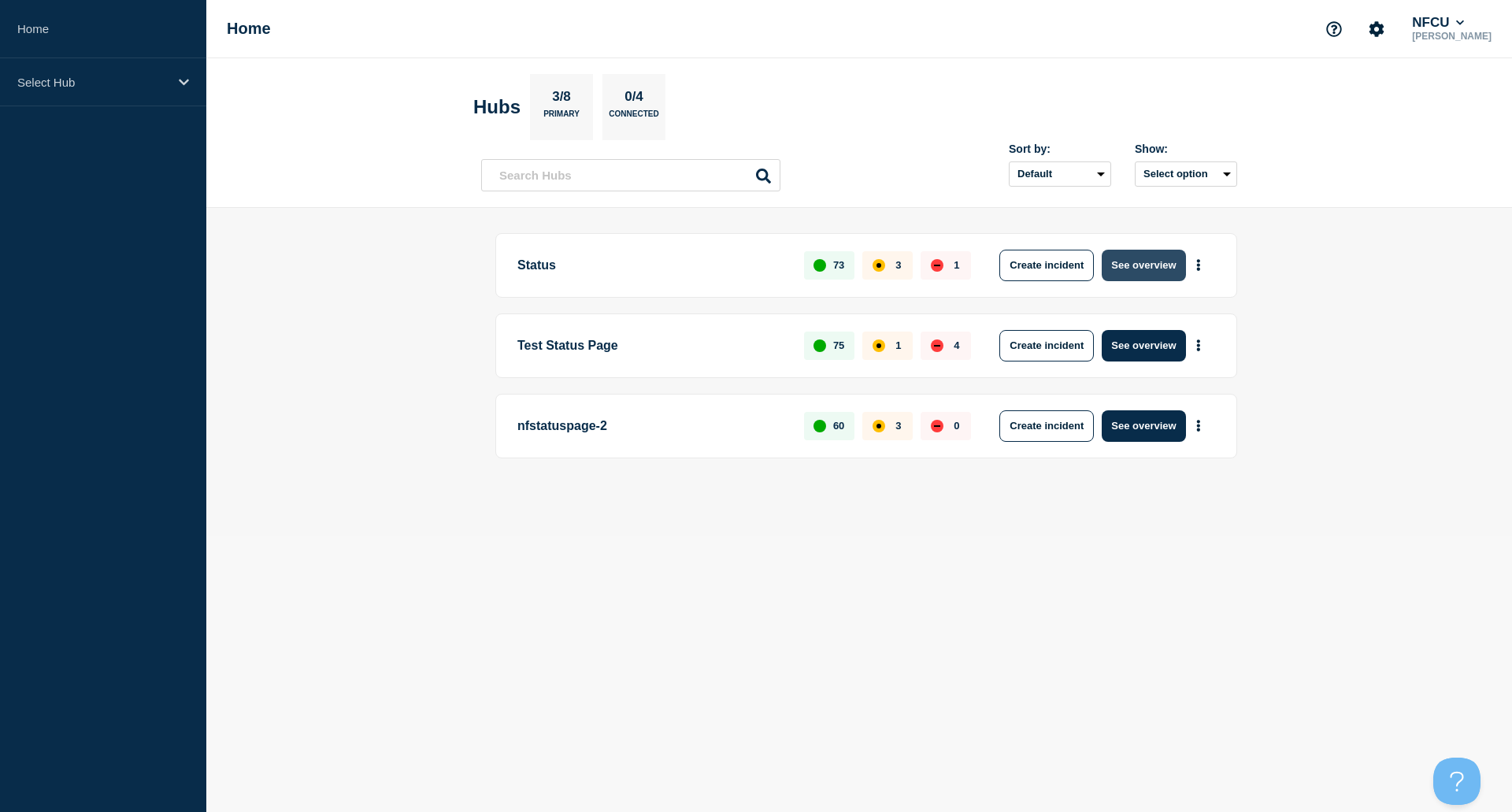
click at [1149, 270] on button "See overview" at bounding box center [1144, 265] width 84 height 31
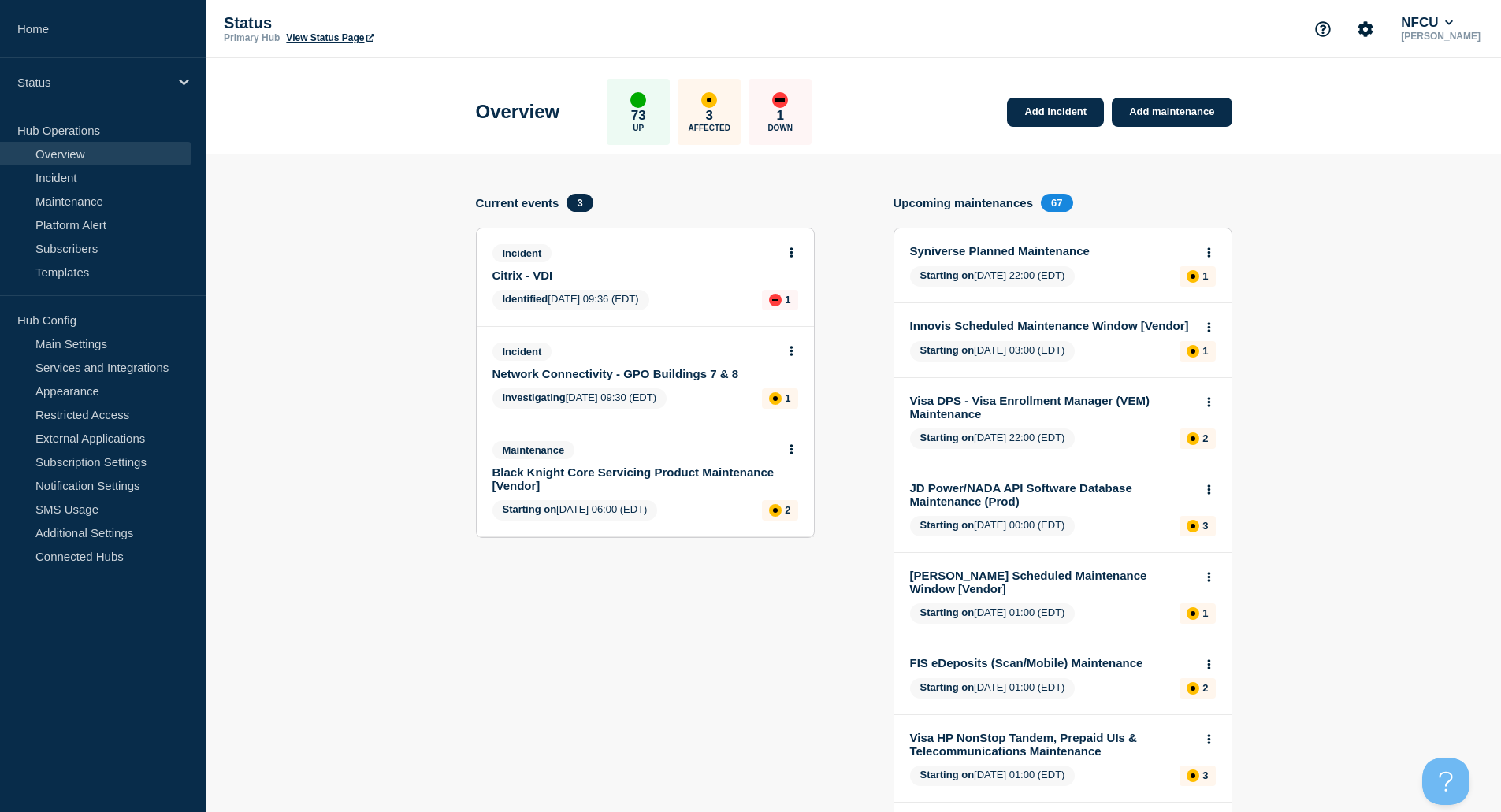
click at [788, 255] on button at bounding box center [791, 253] width 13 height 13
click at [788, 311] on link "Update incident" at bounding box center [790, 311] width 76 height 12
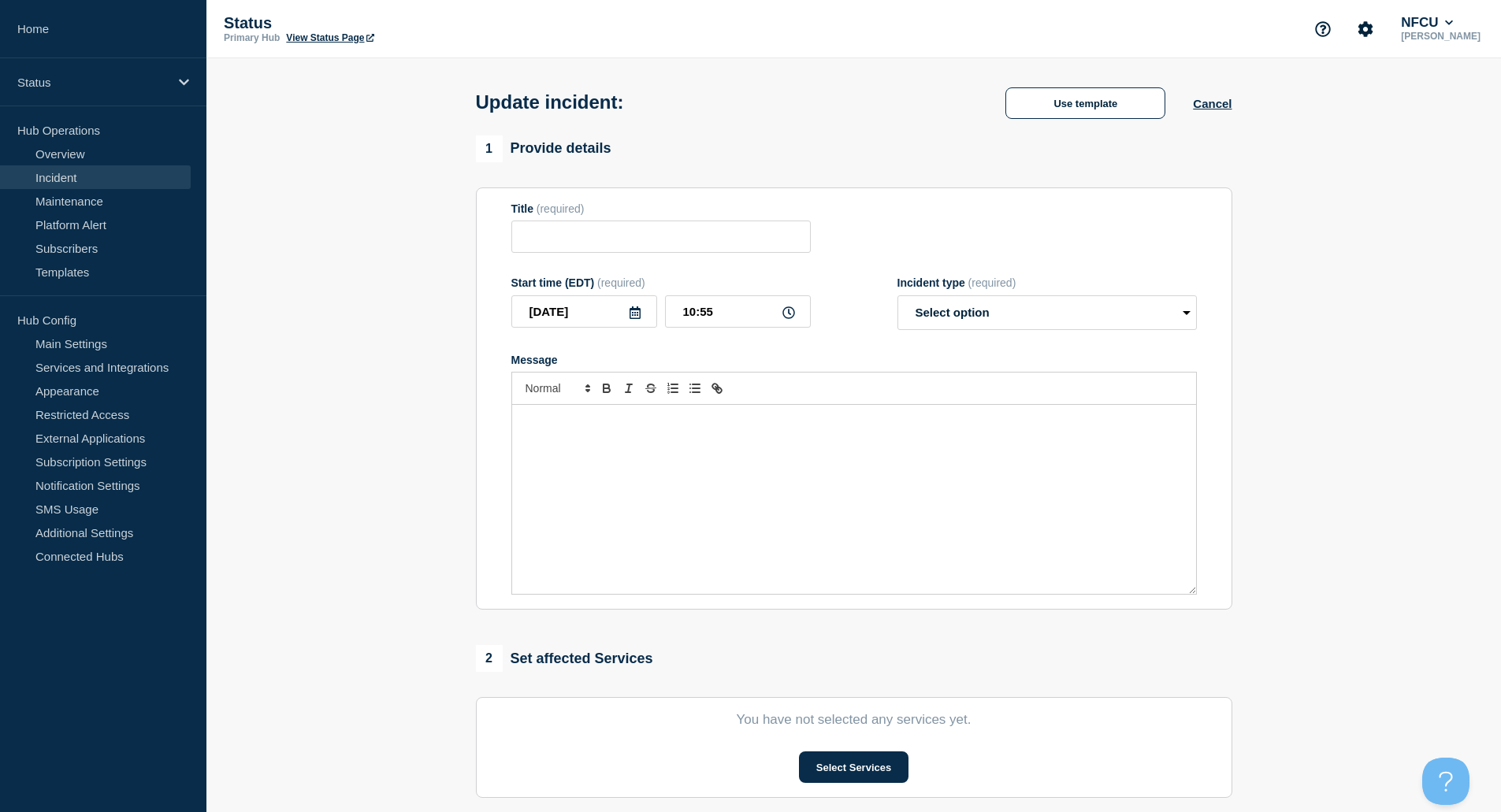
type input "Citrix - VDI"
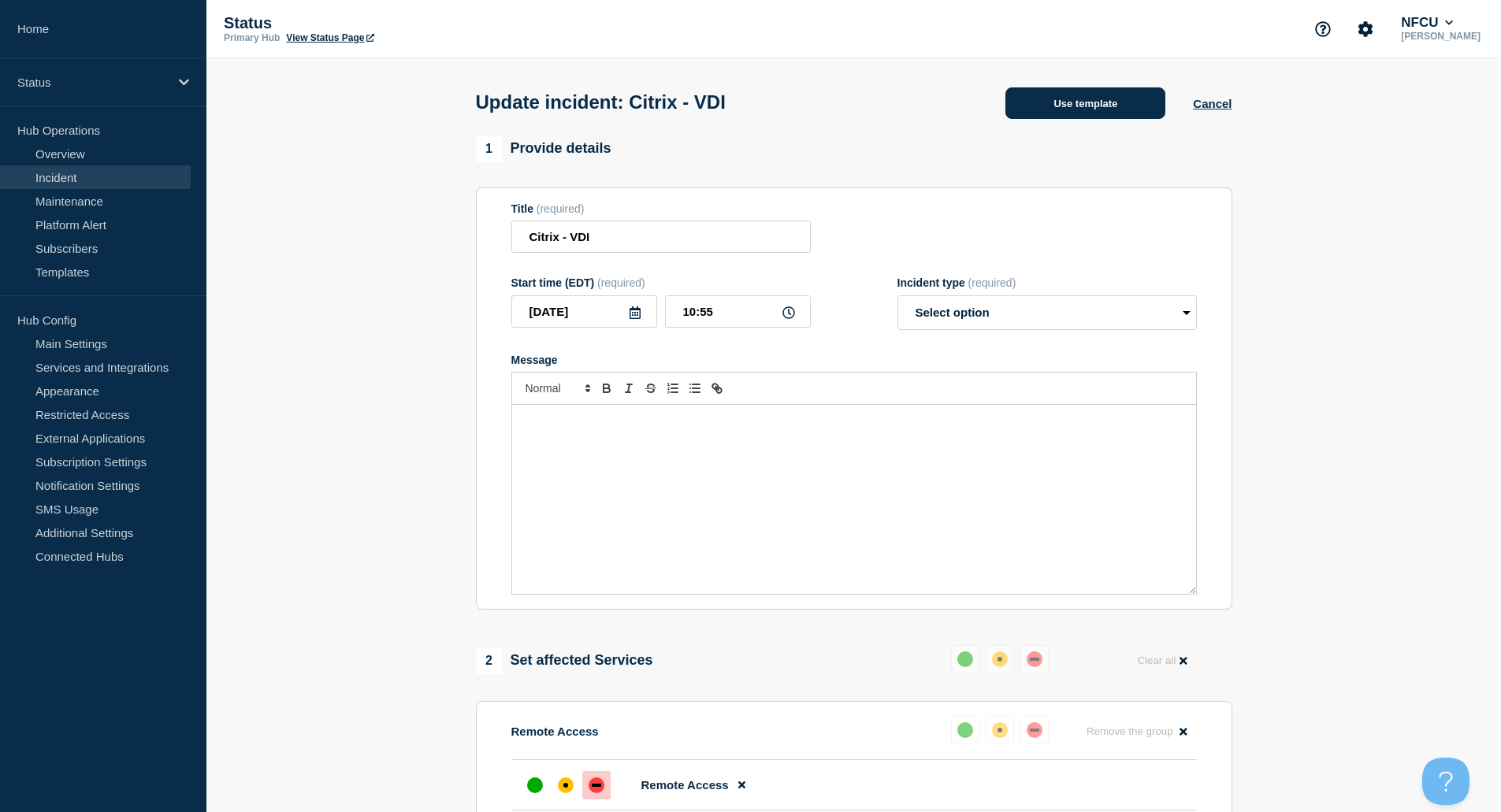
click at [1054, 108] on button "Use template" at bounding box center [1085, 103] width 160 height 31
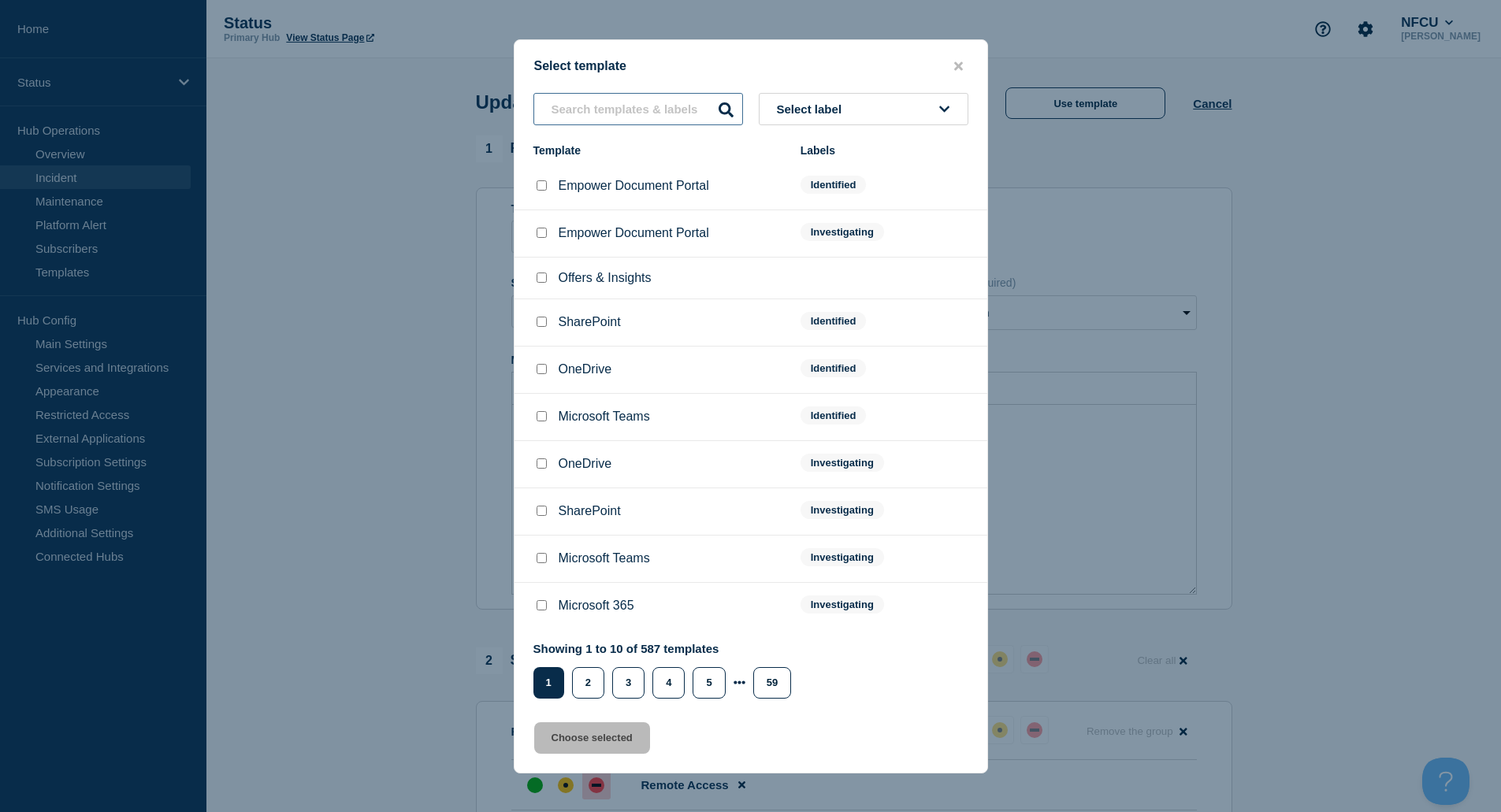
click at [653, 116] on input "text" at bounding box center [638, 109] width 209 height 32
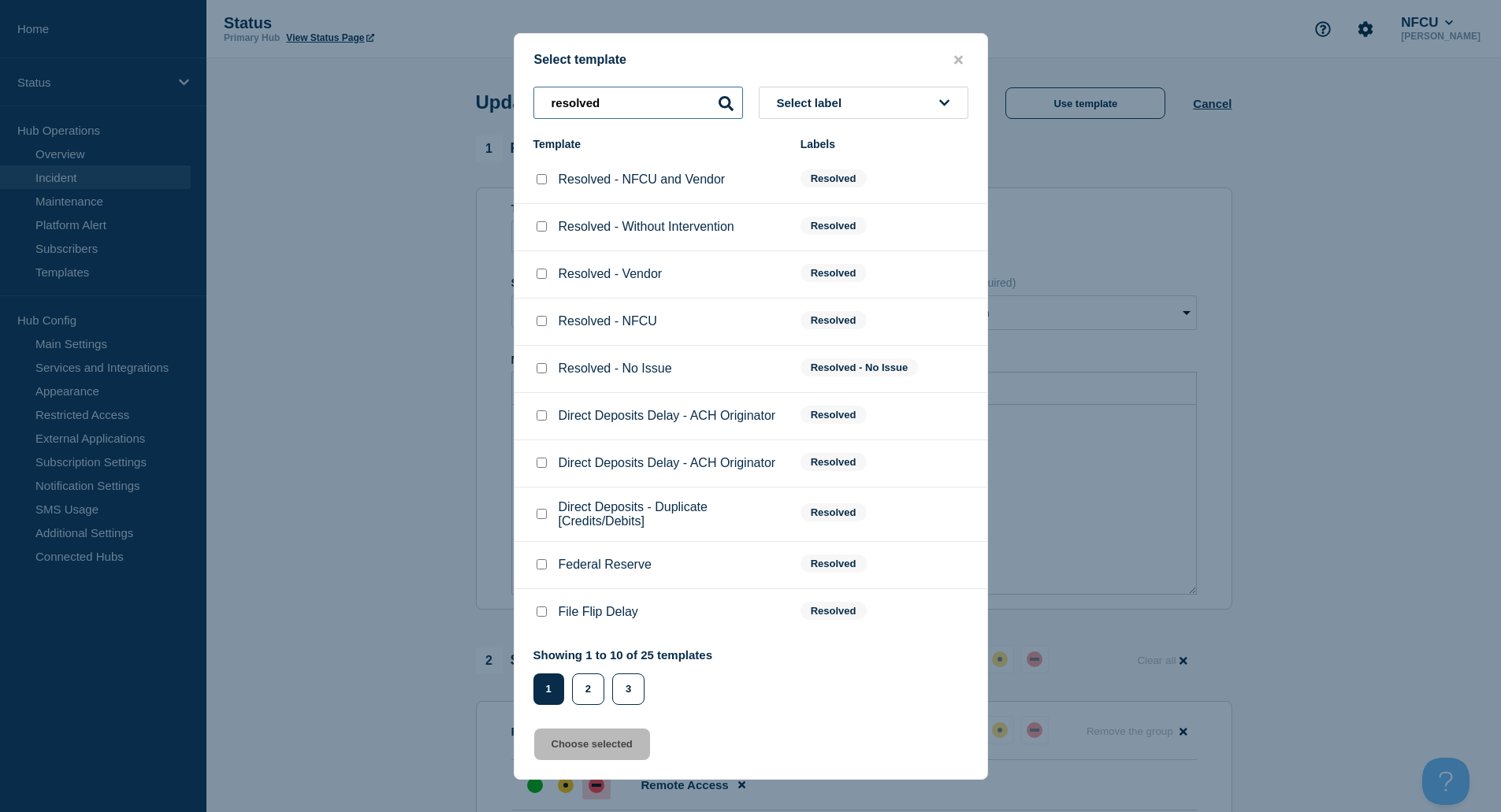
type input "resolved"
click at [540, 324] on input "Resolved - NFCU checkbox" at bounding box center [541, 320] width 10 height 10
checkbox input "true"
click at [631, 748] on button "Choose selected" at bounding box center [593, 744] width 116 height 31
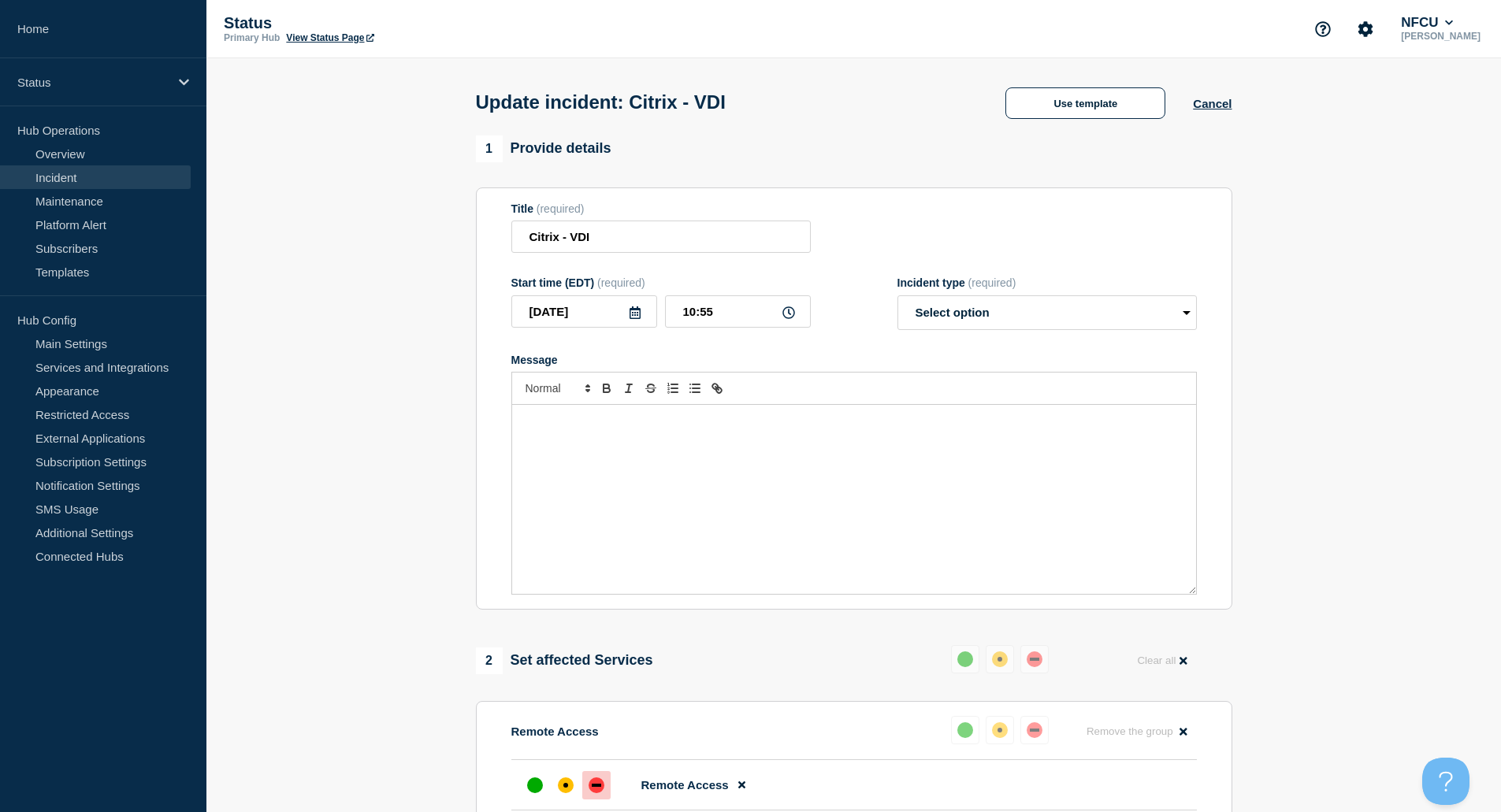
select select "resolved"
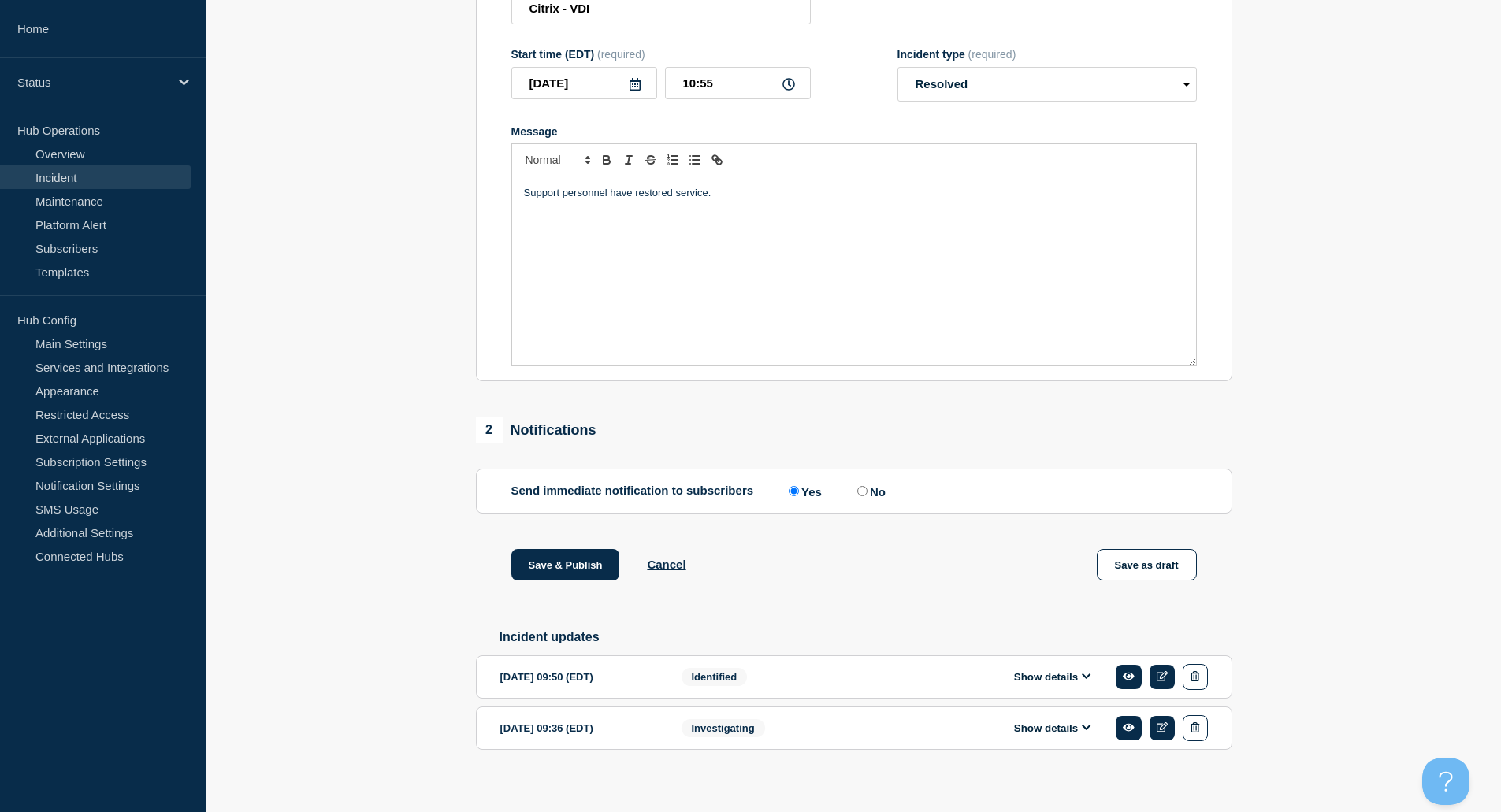
scroll to position [236, 0]
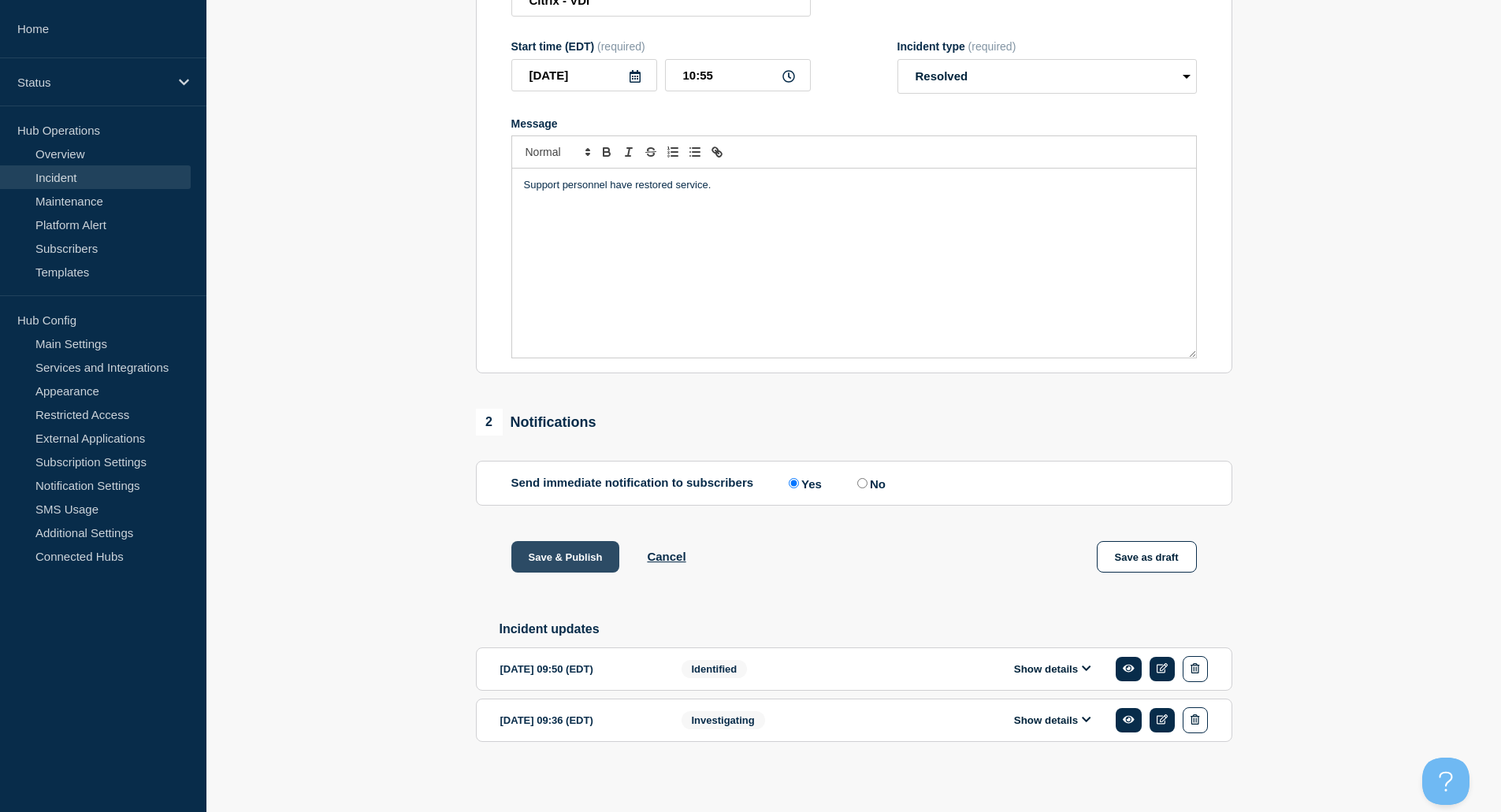
click at [583, 562] on button "Save & Publish" at bounding box center [566, 556] width 108 height 31
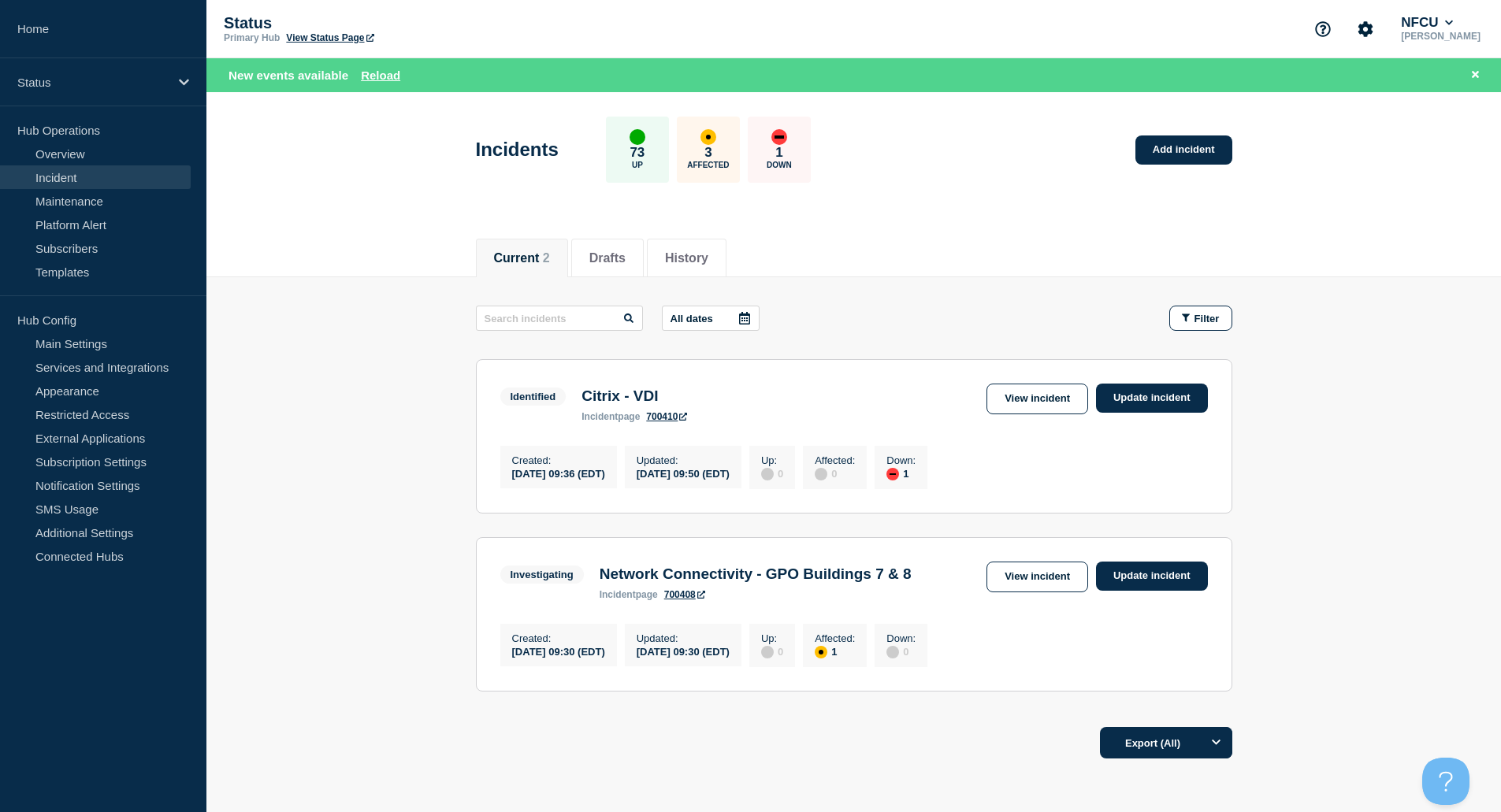
click at [542, 18] on div "Status Primary Hub View Status Page NFCU Sharaff Al-Mahdi" at bounding box center [853, 29] width 1295 height 58
click at [76, 154] on link "Overview" at bounding box center [95, 153] width 190 height 24
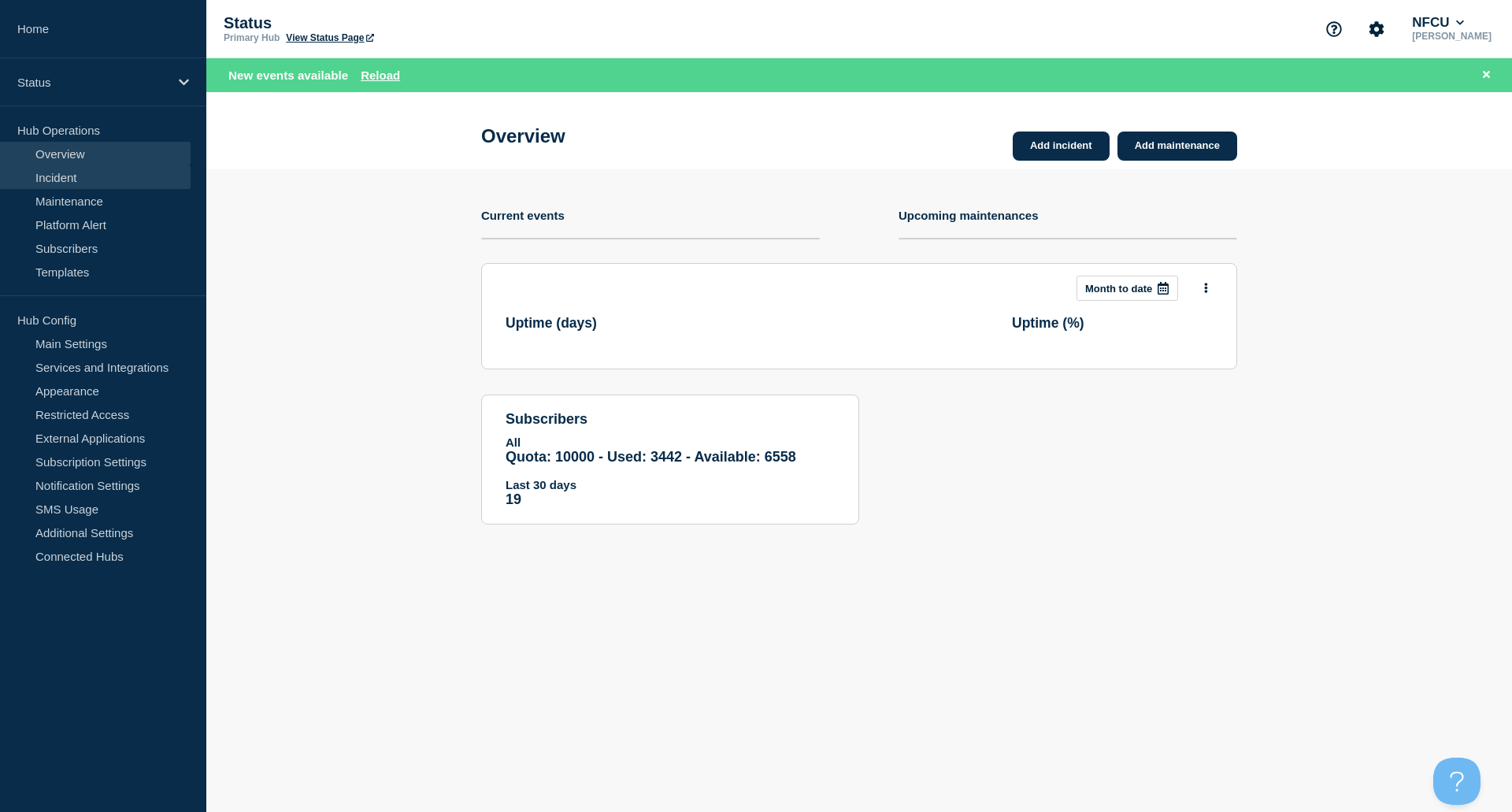
click at [68, 181] on link "Incident" at bounding box center [95, 177] width 190 height 24
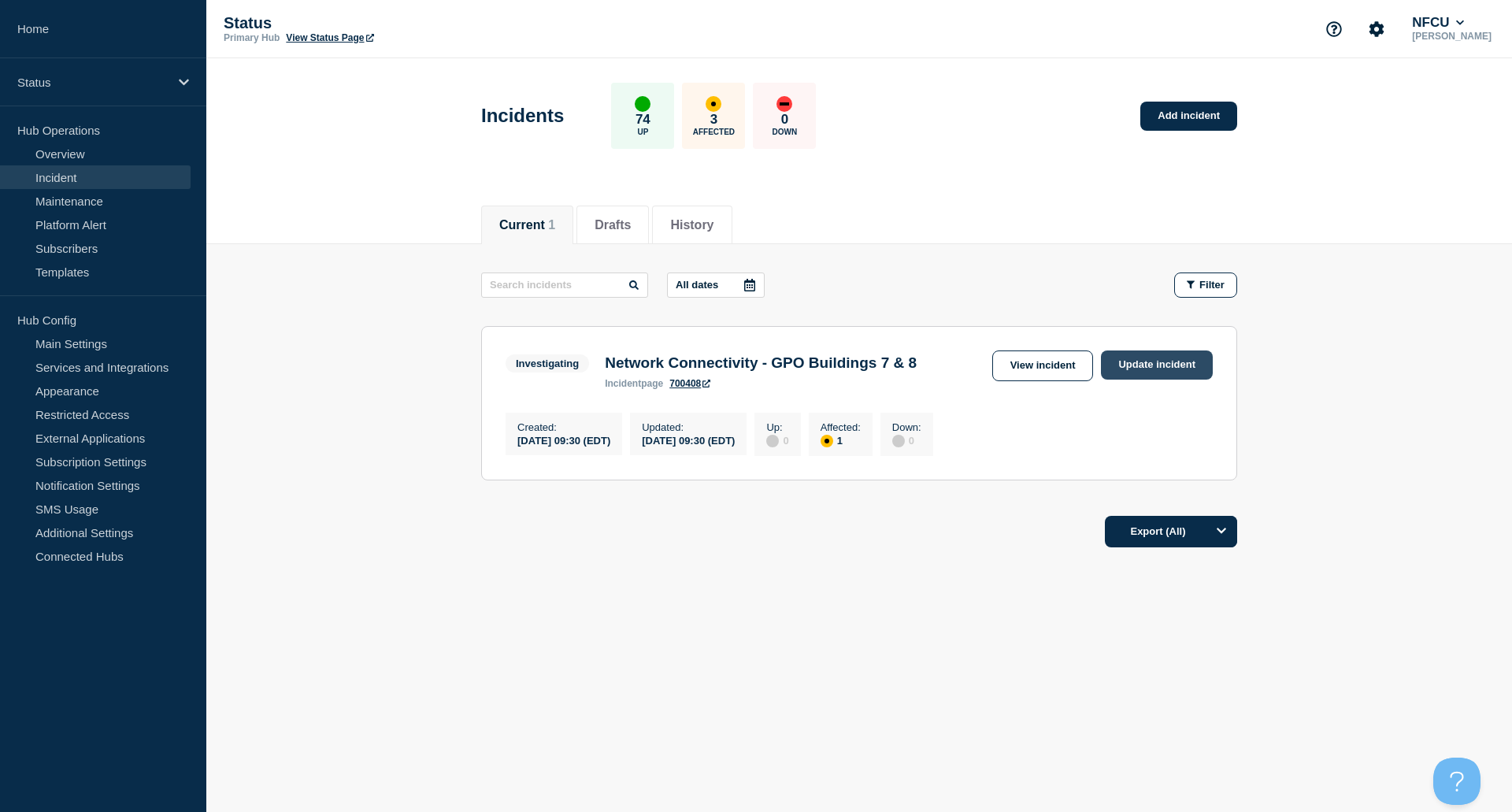
click at [1136, 367] on link "Update incident" at bounding box center [1157, 365] width 112 height 29
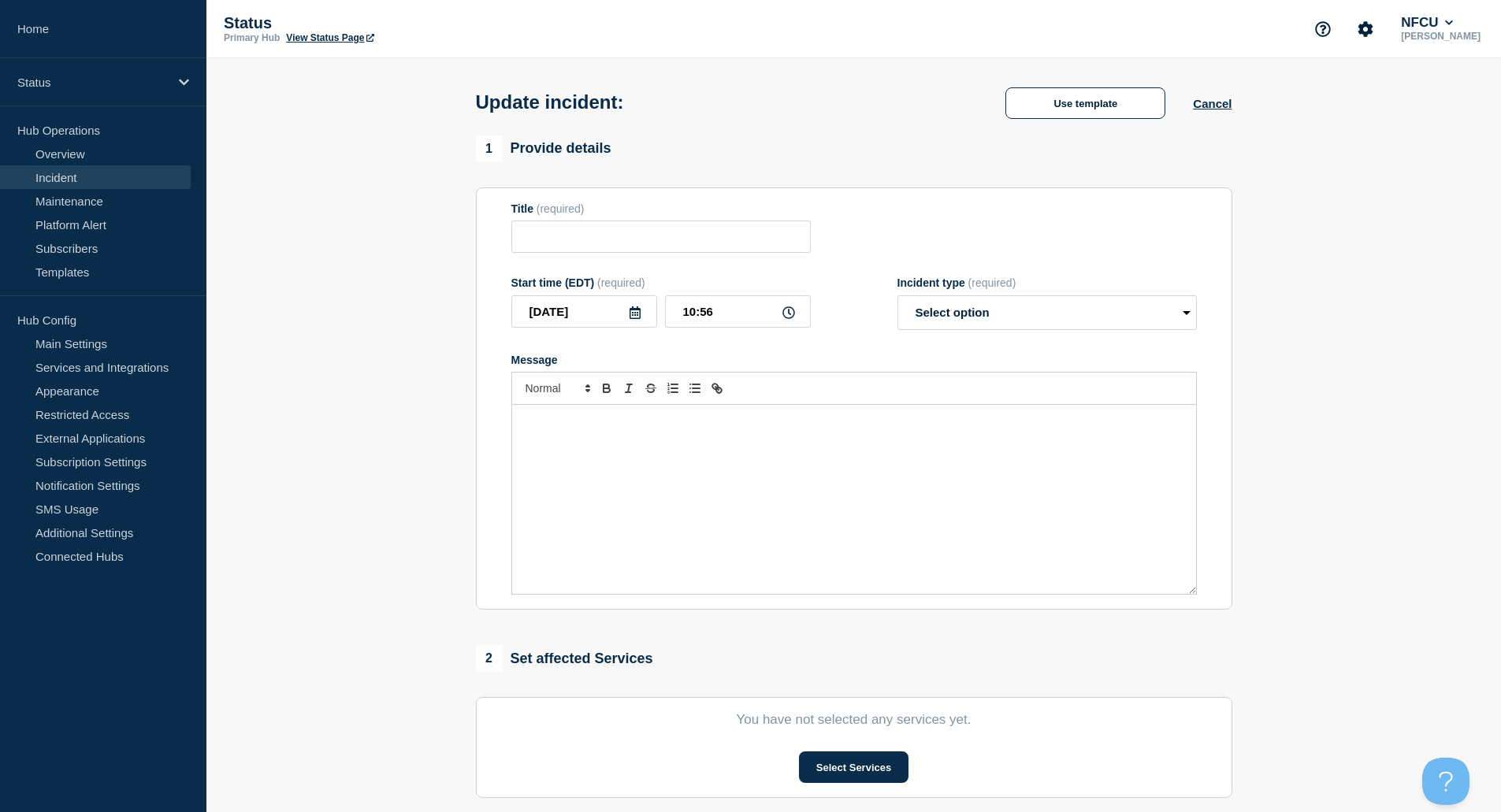
type input "Network Connectivity - GPO Buildings 7 & 8"
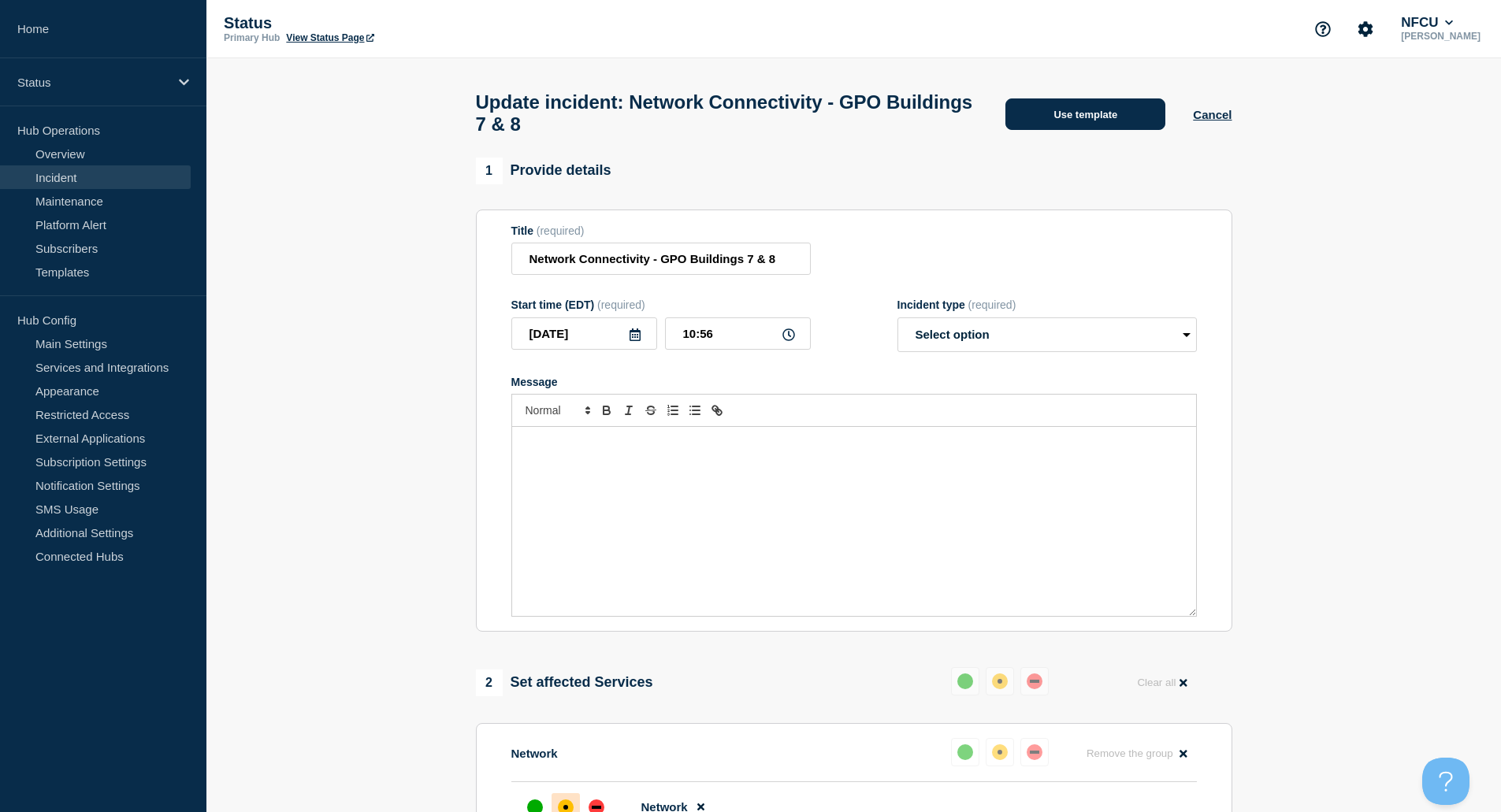
click at [1088, 126] on button "Use template" at bounding box center [1085, 114] width 160 height 31
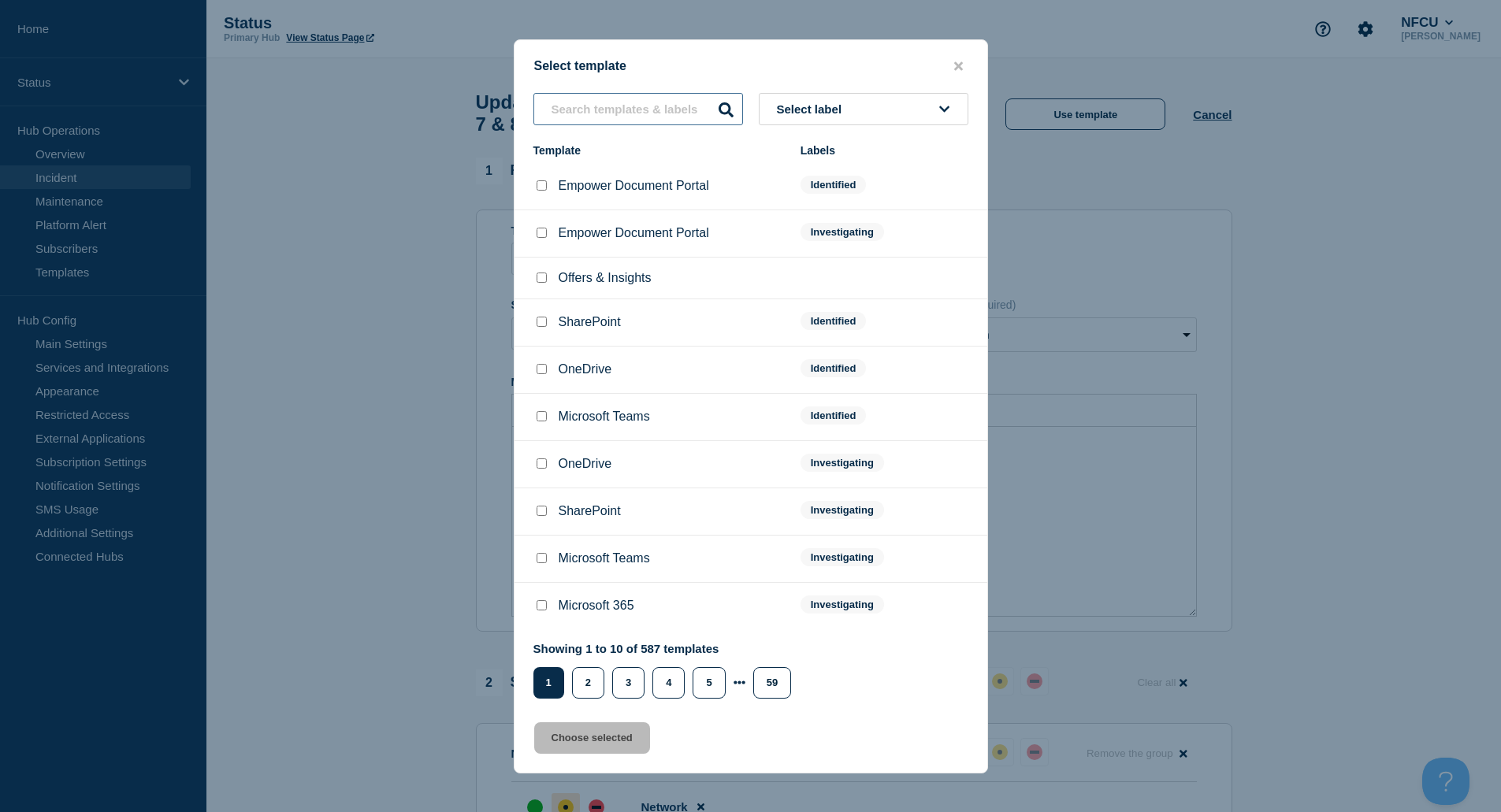
click at [641, 120] on input "text" at bounding box center [638, 109] width 209 height 32
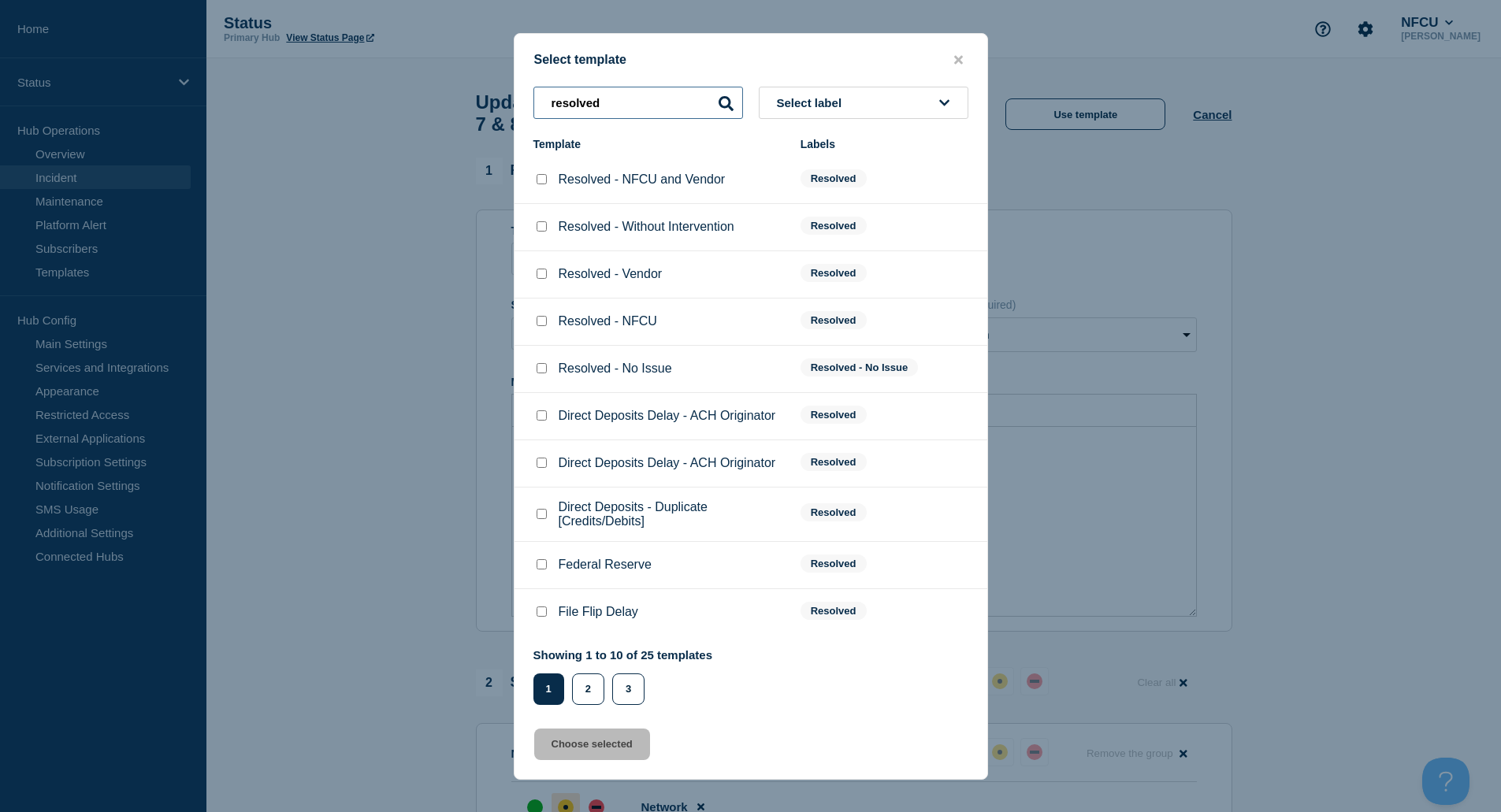
type input "resolved"
click at [539, 325] on input "Resolved - NFCU checkbox" at bounding box center [541, 320] width 10 height 10
checkbox input "true"
click at [603, 751] on button "Choose selected" at bounding box center [593, 744] width 116 height 31
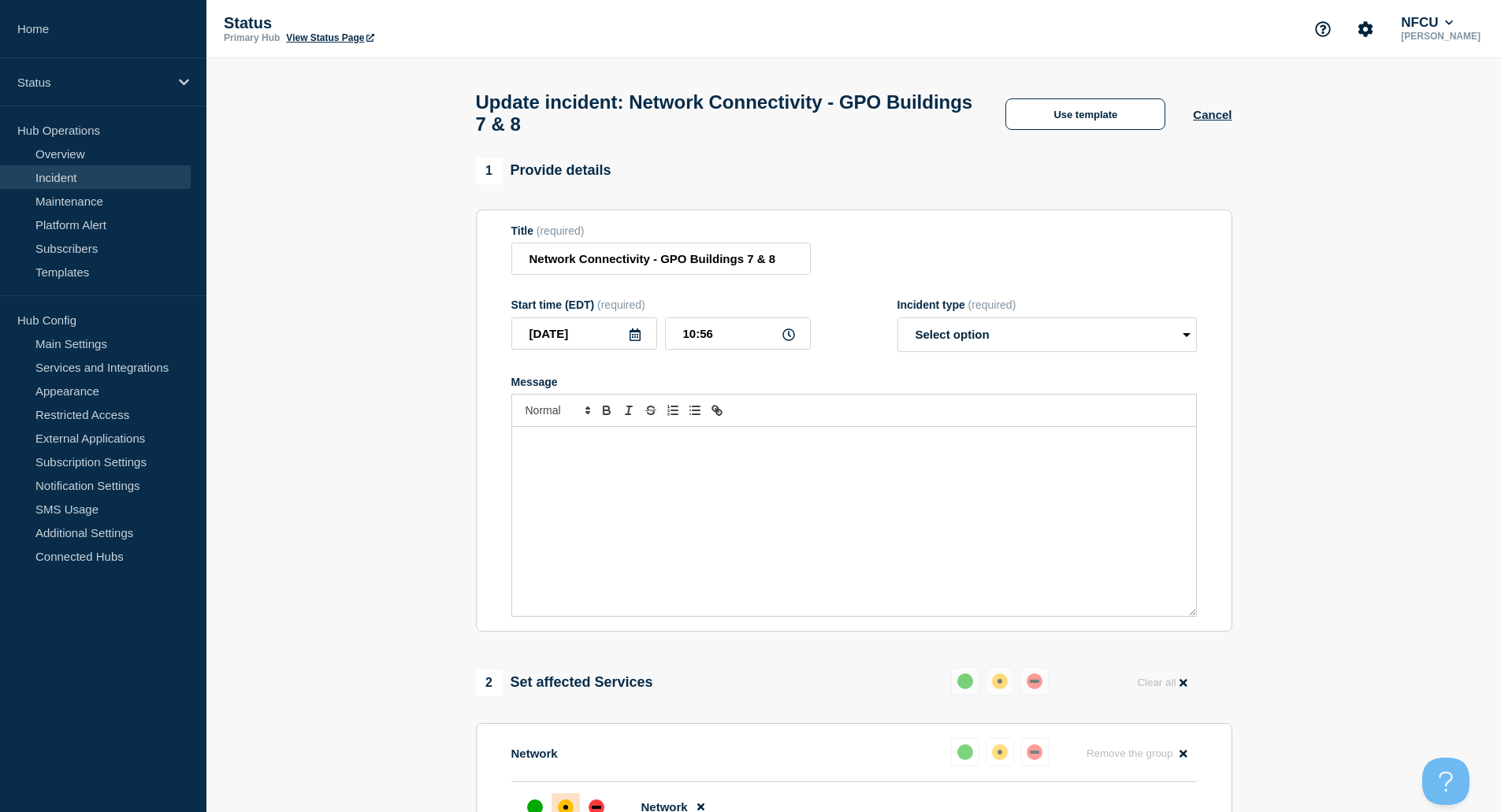
select select "resolved"
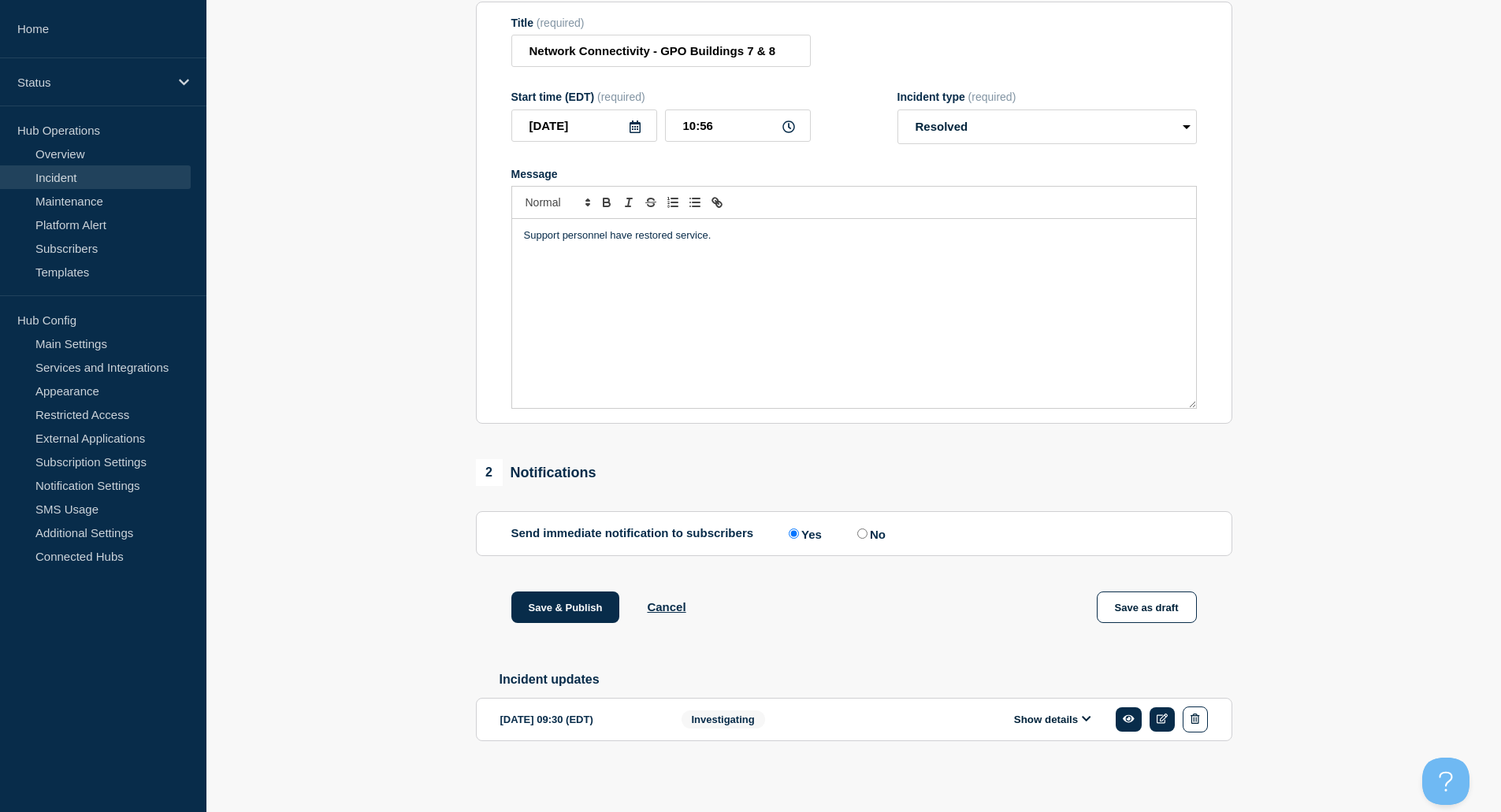
scroll to position [222, 0]
click at [867, 530] on input "No" at bounding box center [862, 531] width 10 height 10
radio input "true"
radio input "false"
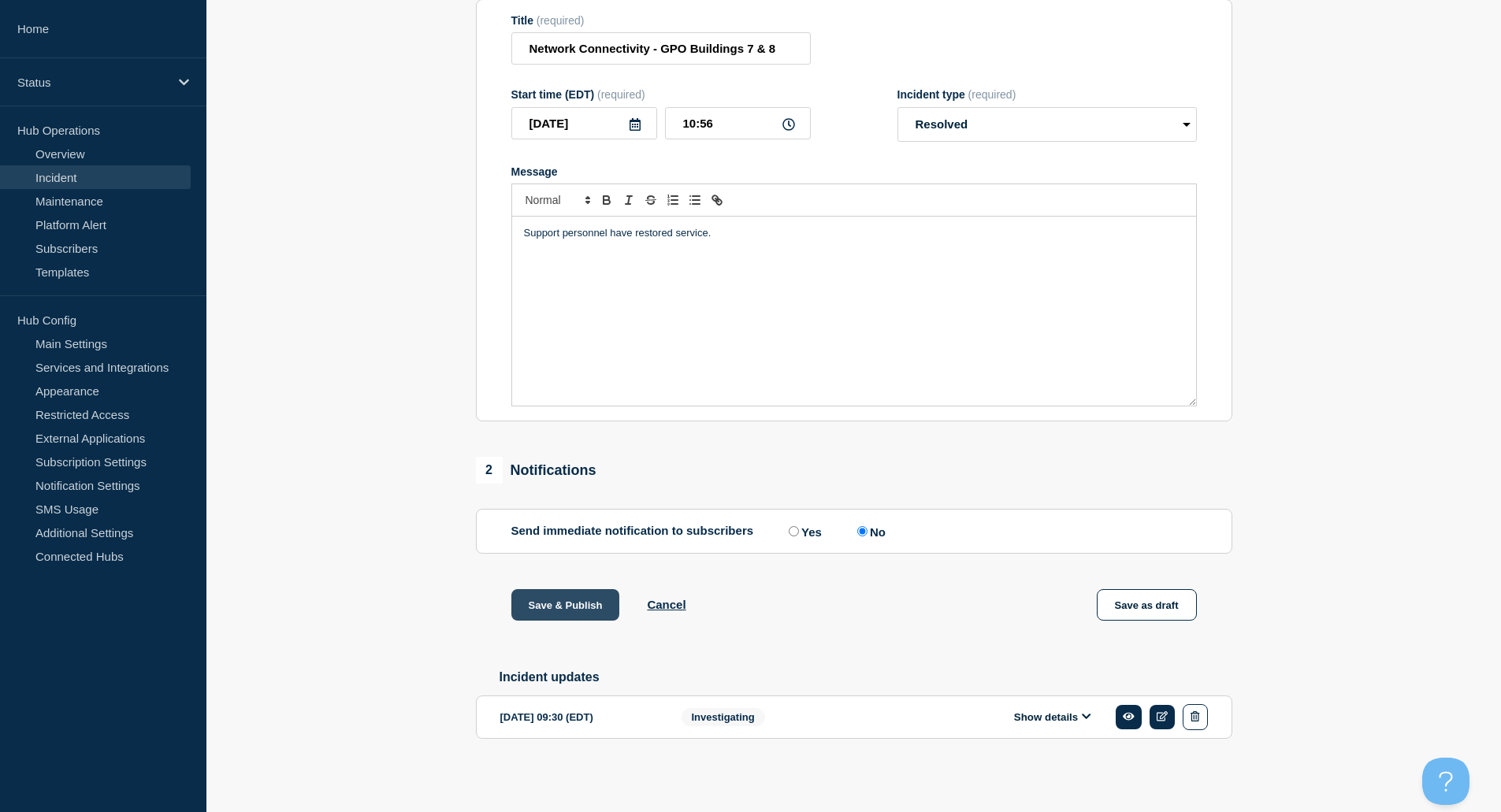
click at [584, 608] on button "Save & Publish" at bounding box center [566, 605] width 108 height 31
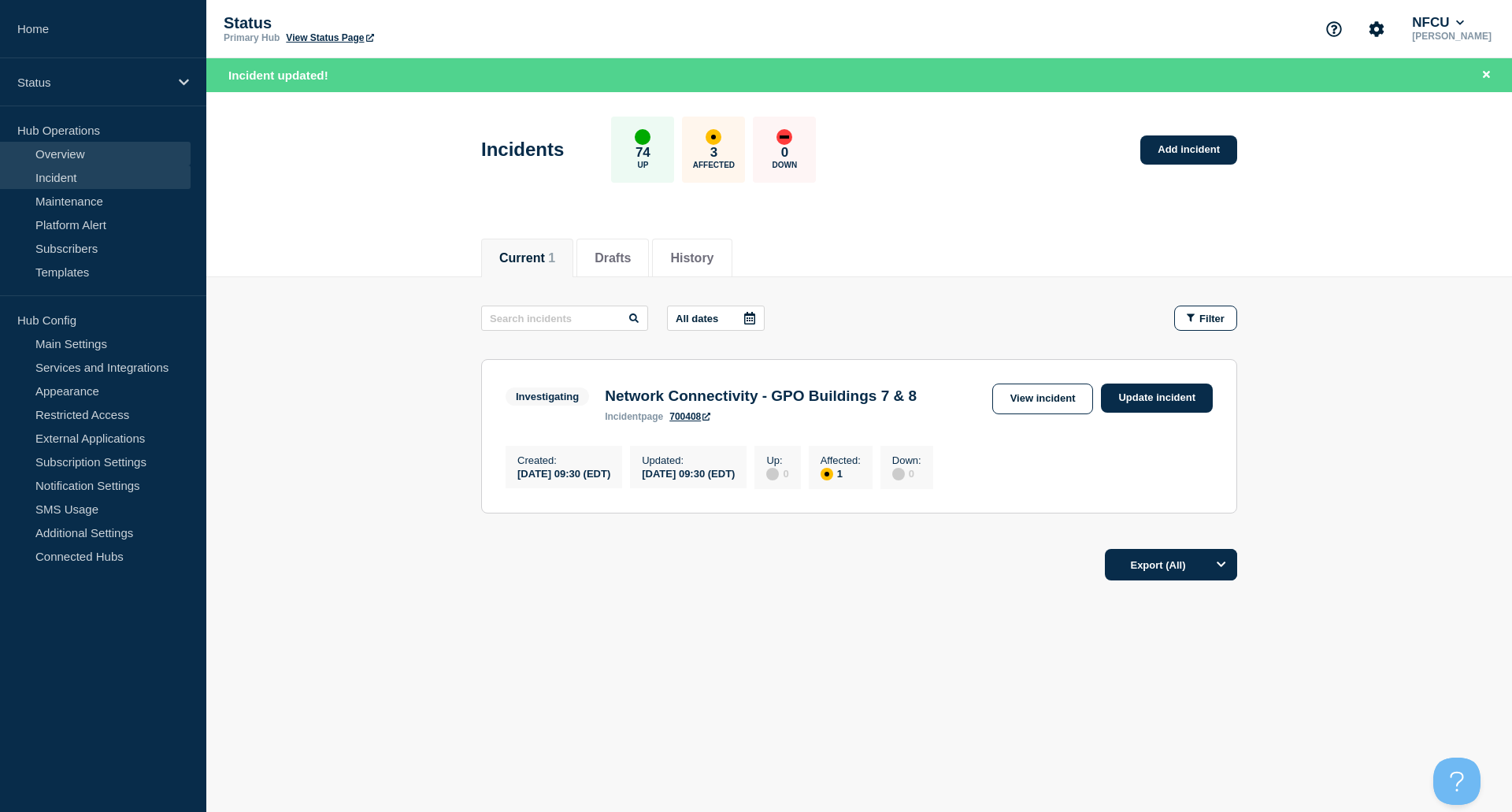
click at [104, 158] on link "Overview" at bounding box center [95, 153] width 190 height 24
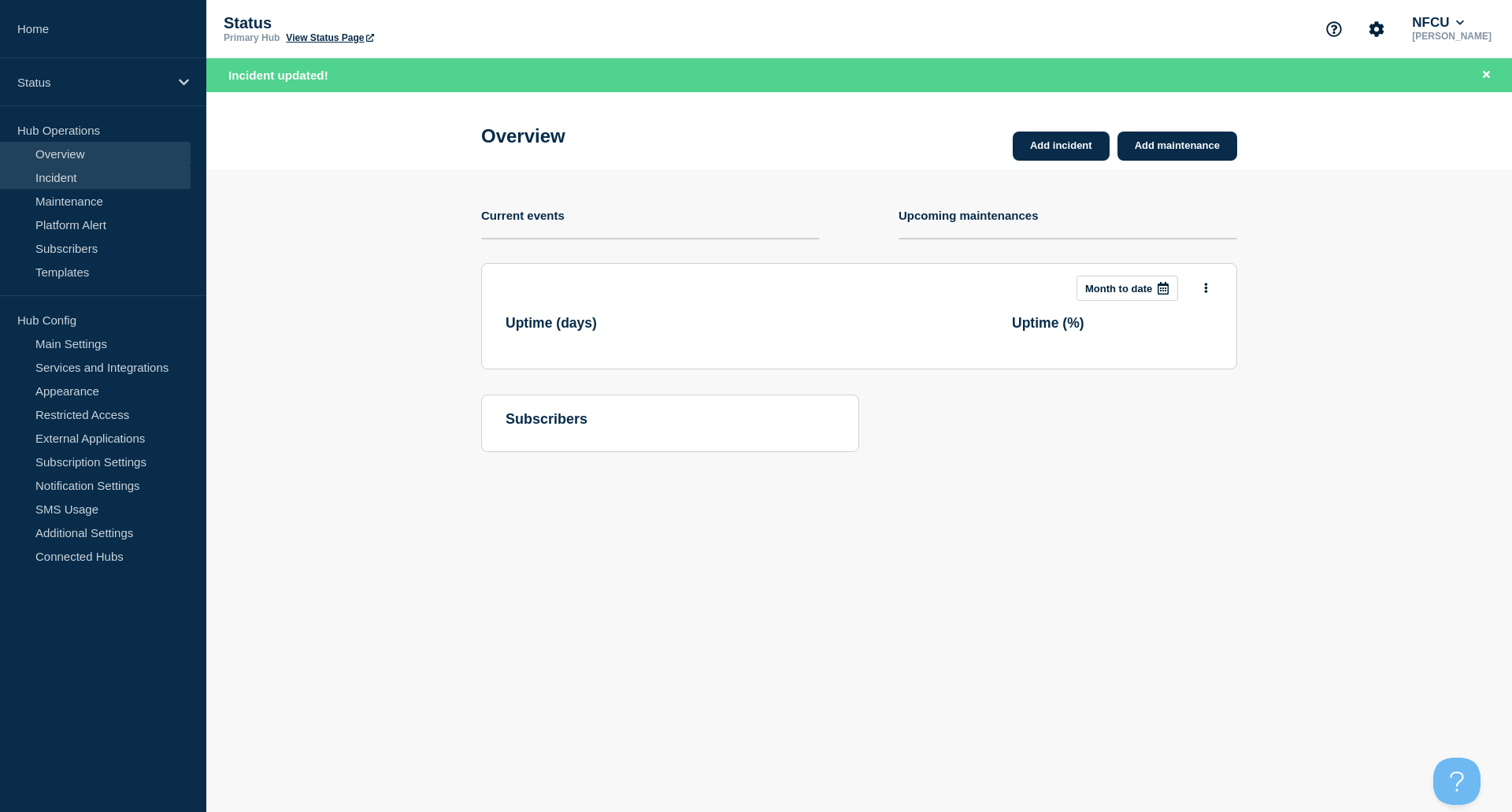
click at [75, 177] on link "Incident" at bounding box center [95, 177] width 190 height 24
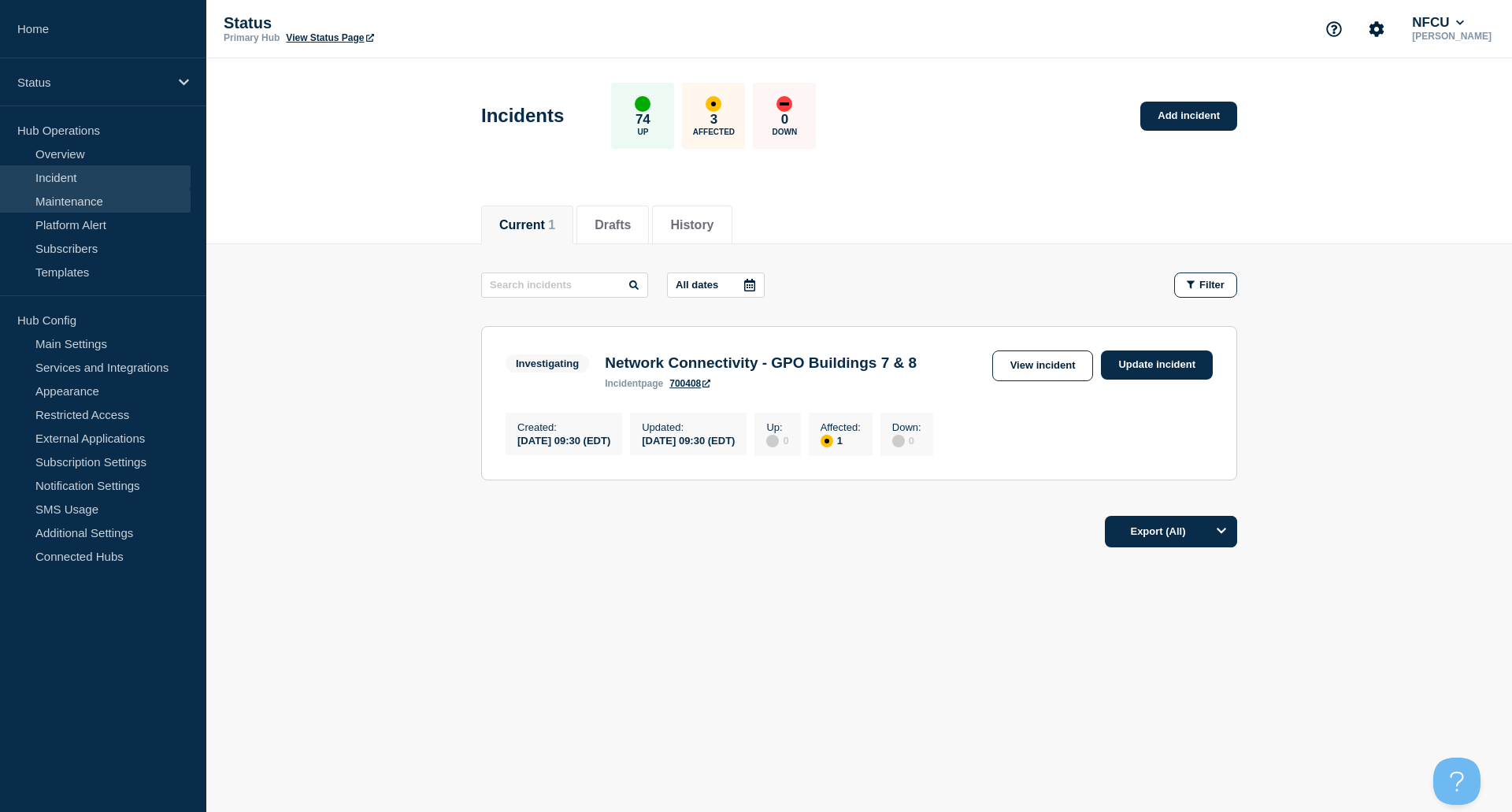
click at [68, 206] on link "Maintenance" at bounding box center [95, 201] width 190 height 24
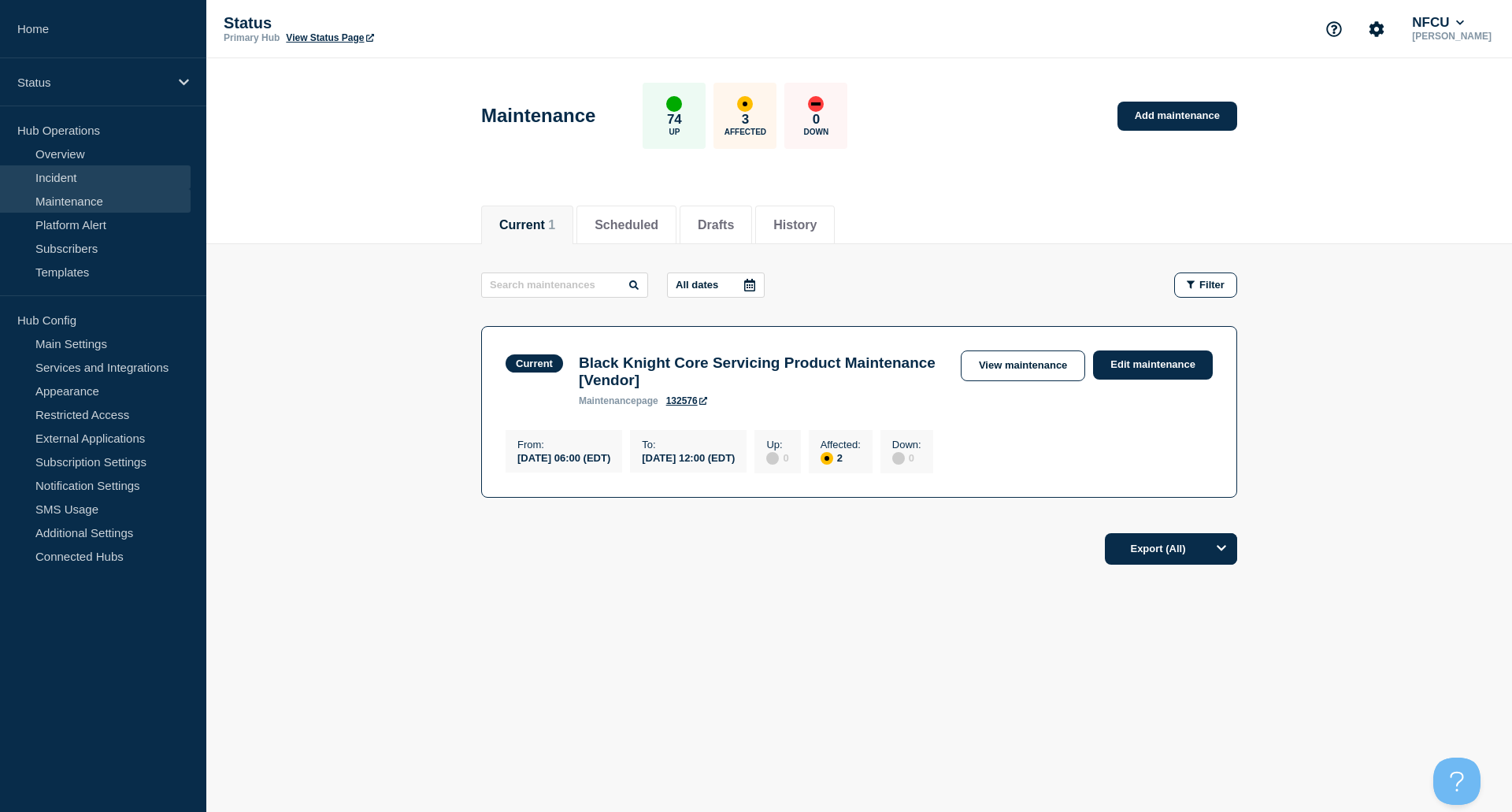
click at [68, 182] on link "Incident" at bounding box center [95, 177] width 190 height 24
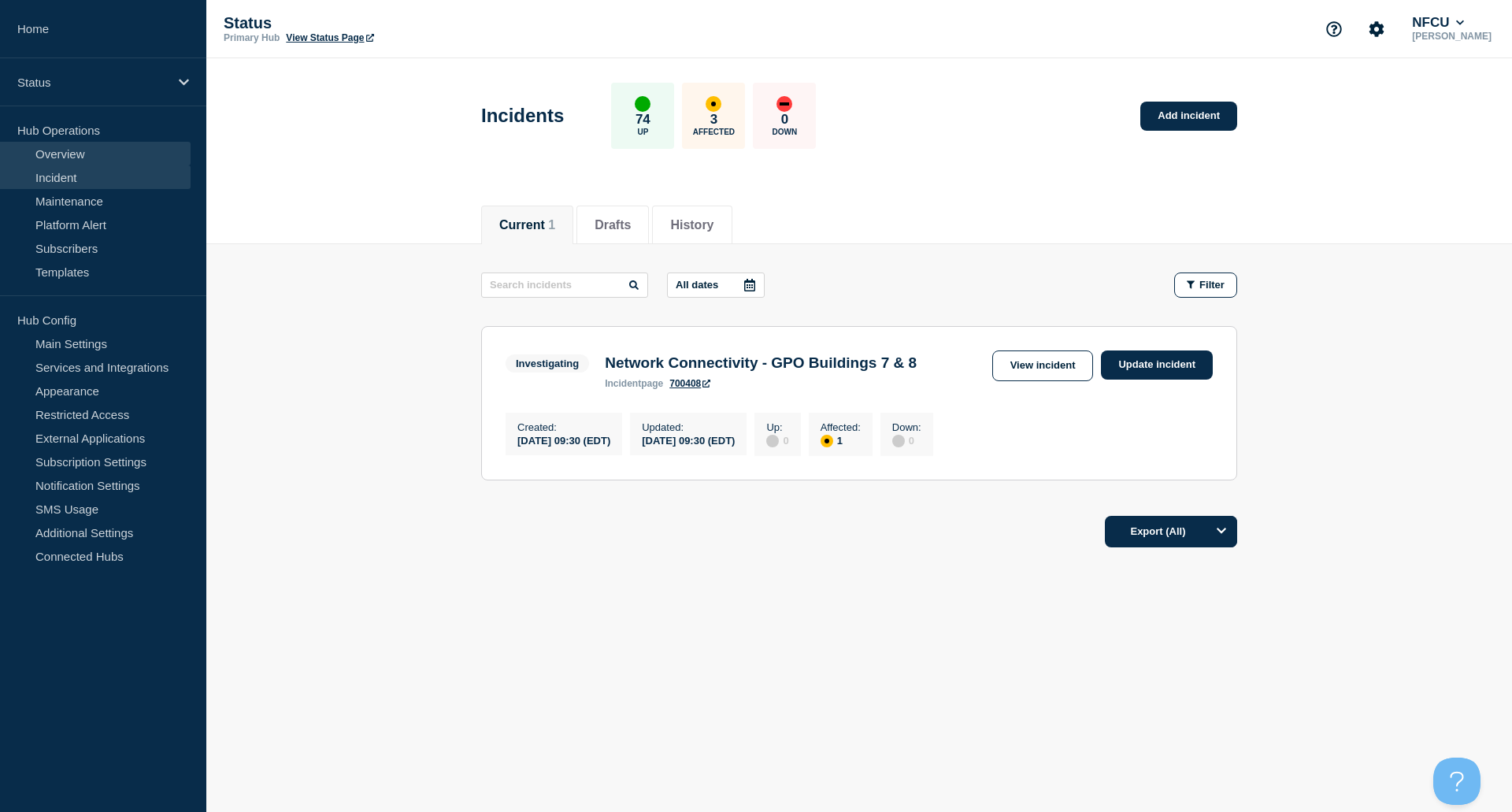
click at [68, 158] on link "Overview" at bounding box center [95, 153] width 190 height 24
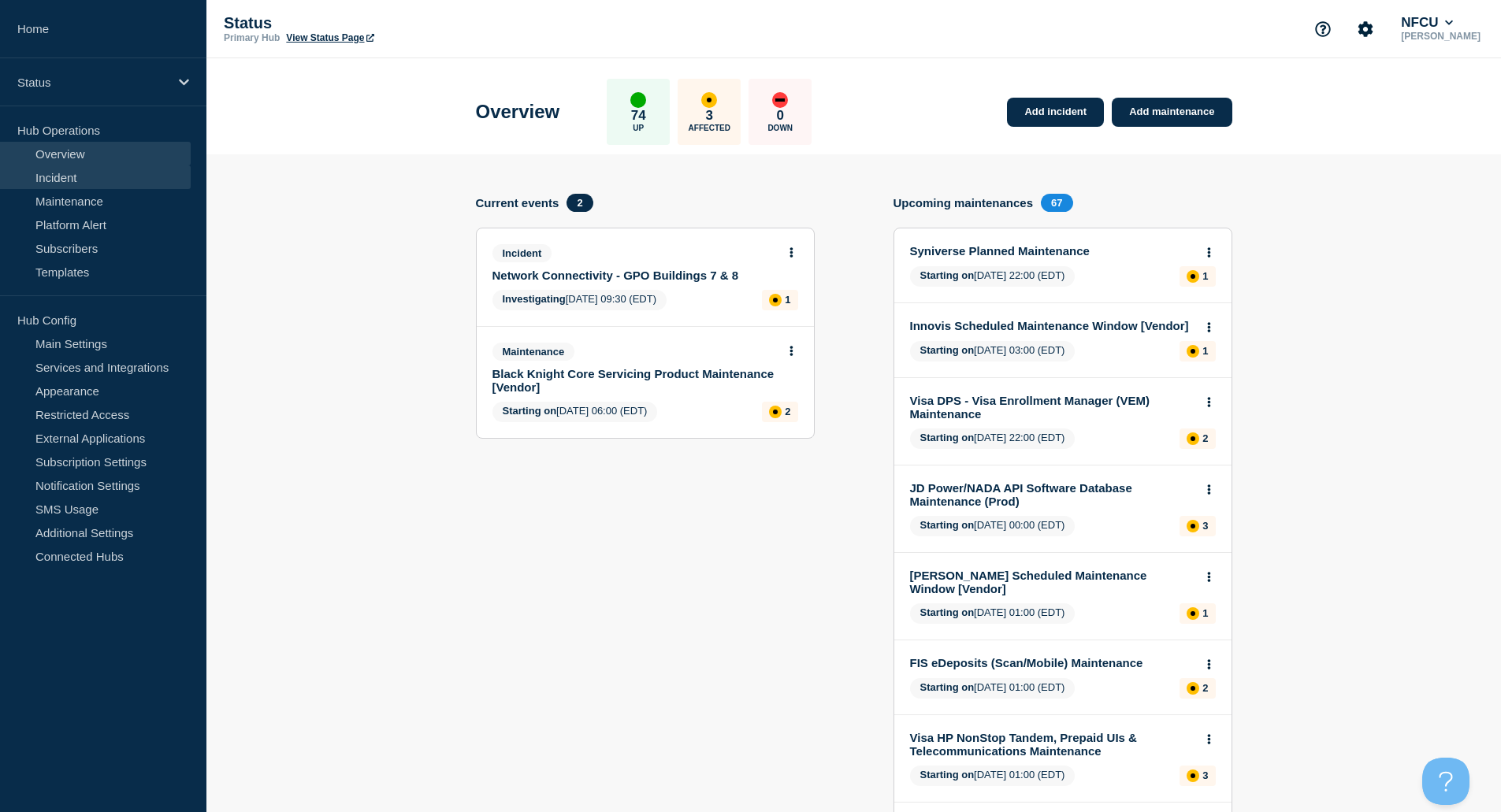
click at [66, 182] on link "Incident" at bounding box center [95, 177] width 190 height 24
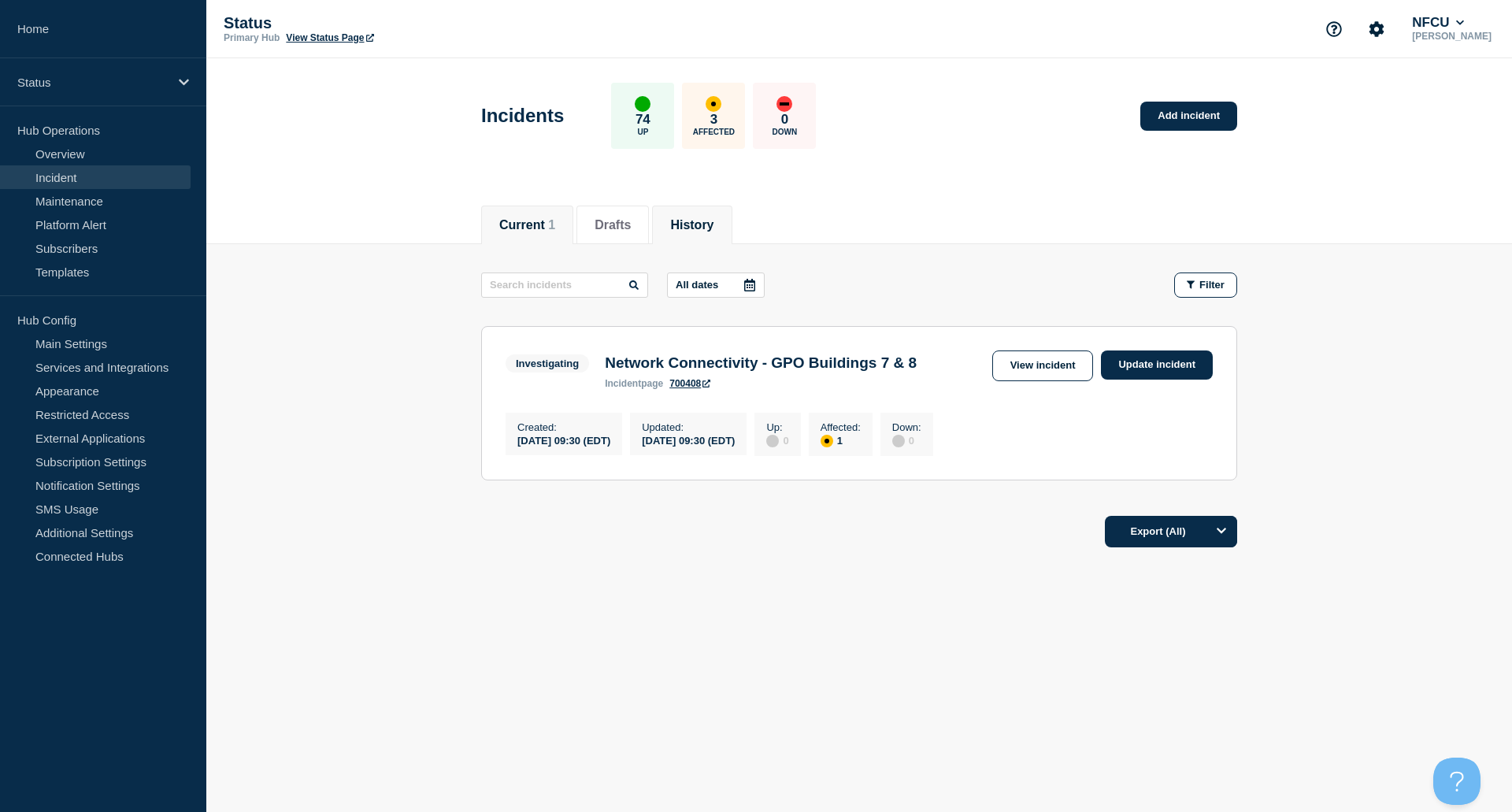
click at [708, 228] on button "History" at bounding box center [692, 224] width 44 height 14
